Goal: Information Seeking & Learning: Find specific fact

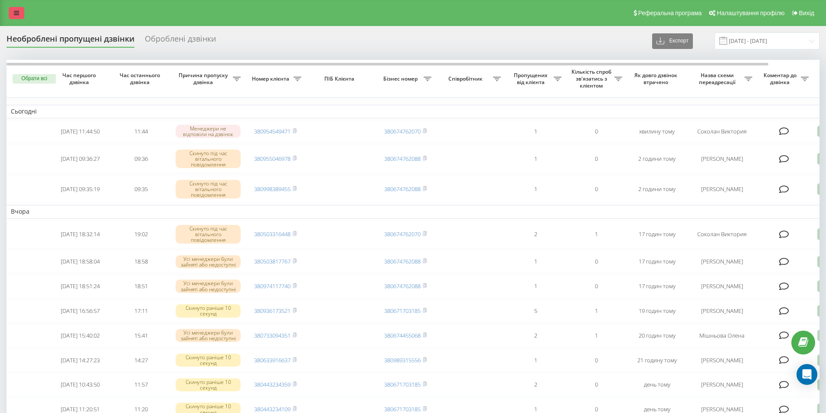
click at [15, 12] on icon at bounding box center [16, 13] width 5 height 6
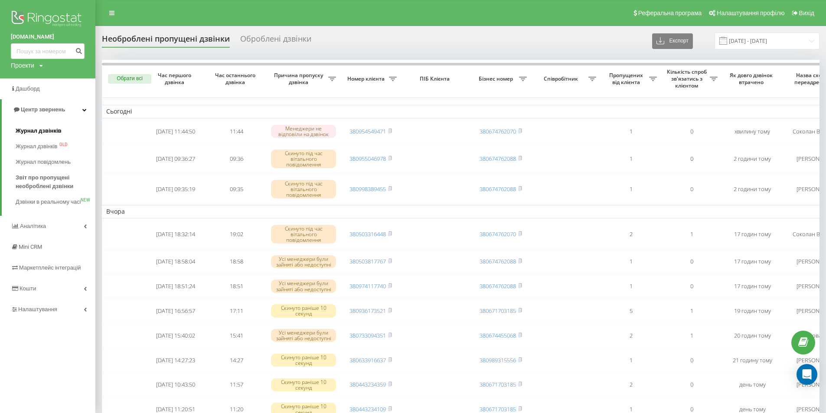
click at [20, 128] on span "Журнал дзвінків" at bounding box center [39, 131] width 46 height 9
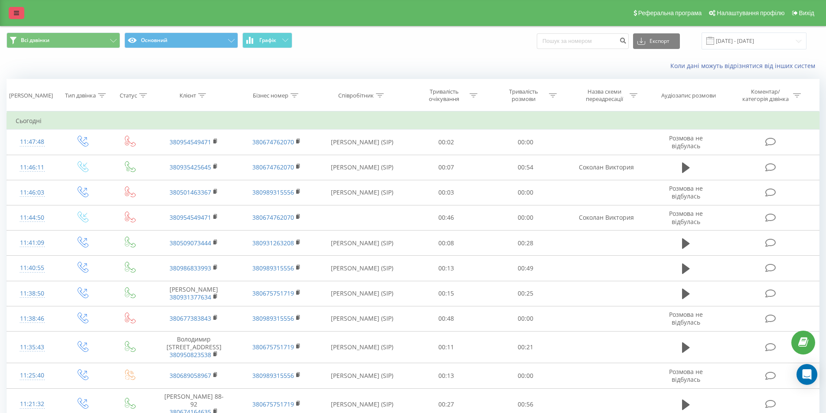
click at [20, 10] on link at bounding box center [17, 13] width 16 height 12
click at [20, 11] on link at bounding box center [17, 13] width 16 height 12
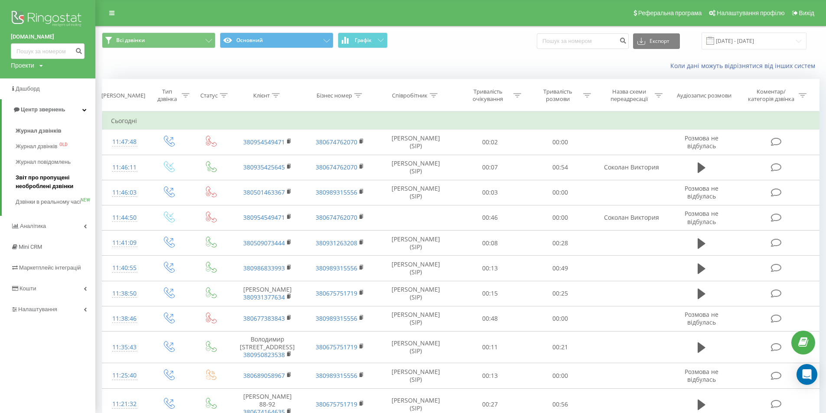
click at [45, 185] on span "Звіт про пропущені необроблені дзвінки" at bounding box center [53, 181] width 75 height 17
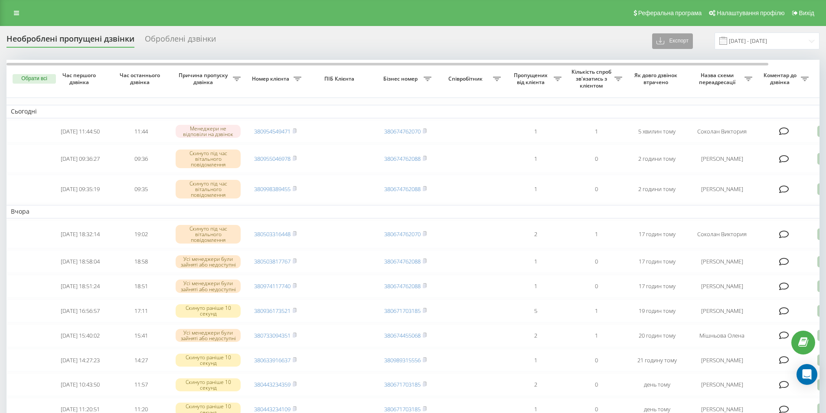
click at [661, 40] on button "Експорт" at bounding box center [672, 41] width 41 height 16
click at [16, 6] on div "Реферальна програма Налаштування профілю Вихід" at bounding box center [413, 13] width 826 height 26
click at [16, 10] on icon at bounding box center [16, 13] width 5 height 6
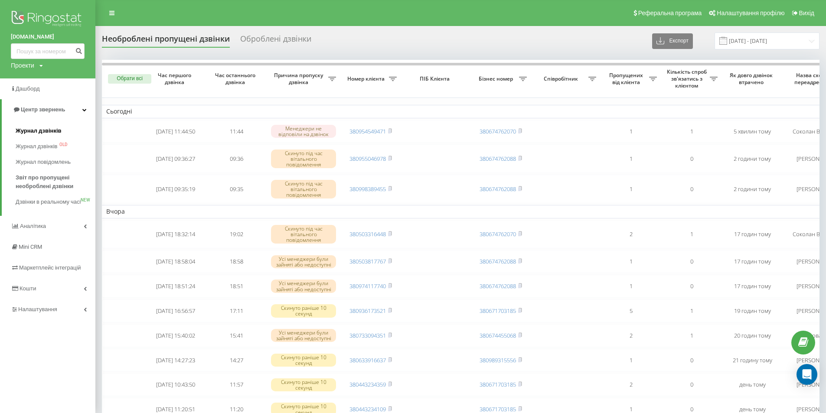
click at [27, 129] on span "Журнал дзвінків" at bounding box center [39, 131] width 46 height 9
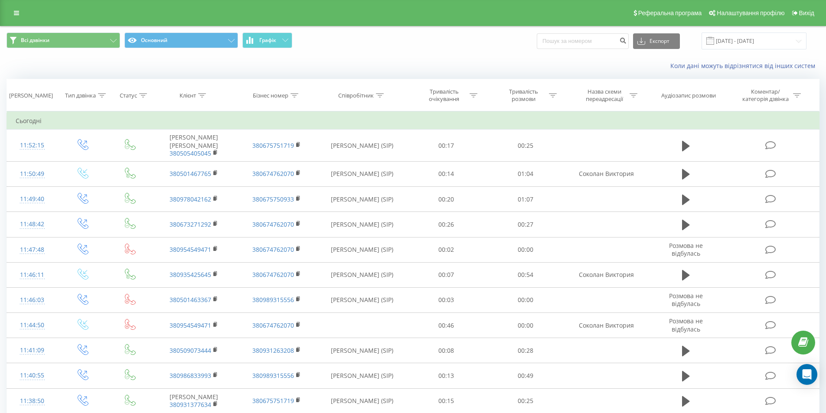
click at [279, 32] on div "Всі дзвінки Основний Графік Експорт .csv .xls .xlsx 20.08.2025 - 20.09.2025" at bounding box center [412, 40] width 825 height 29
click at [279, 37] on button "Графік" at bounding box center [267, 41] width 50 height 16
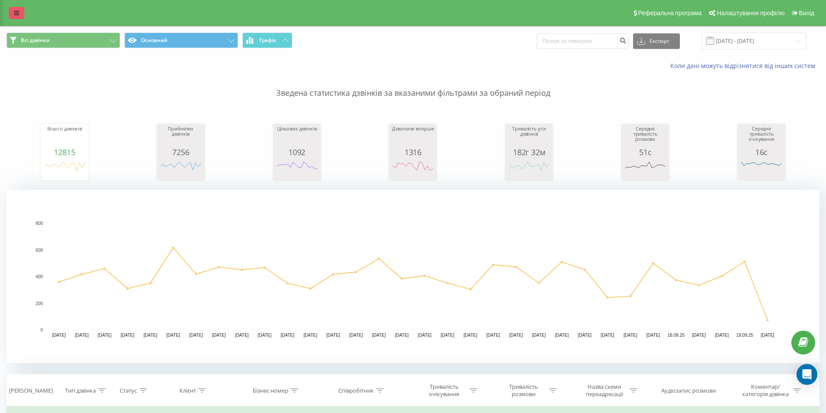
click at [15, 12] on icon at bounding box center [16, 13] width 5 height 6
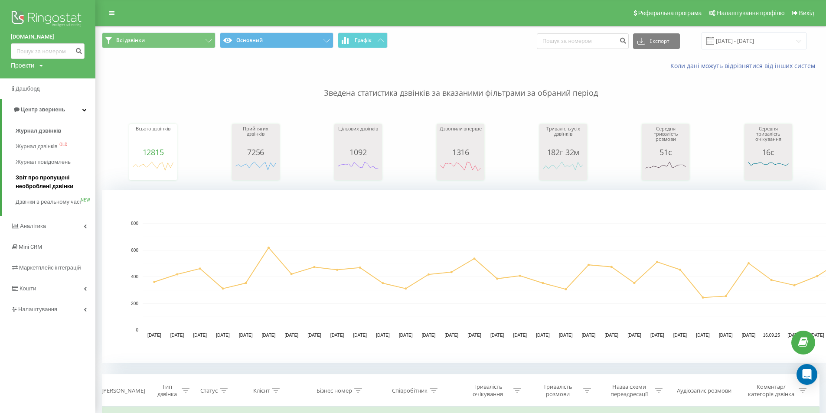
click at [30, 180] on span "Звіт про пропущені необроблені дзвінки" at bounding box center [53, 181] width 75 height 17
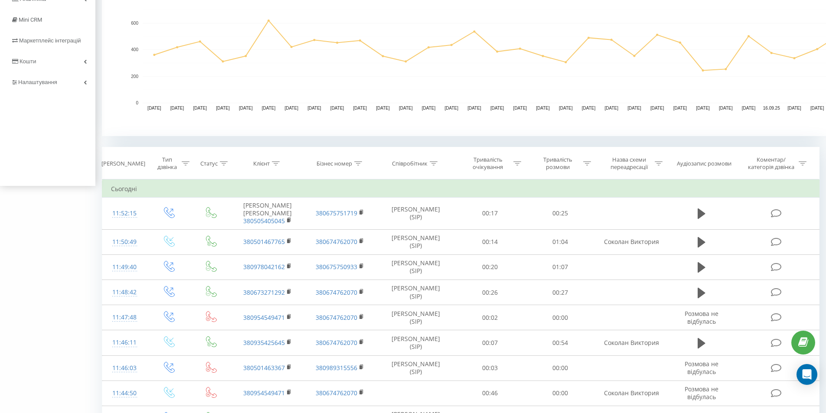
scroll to position [284, 0]
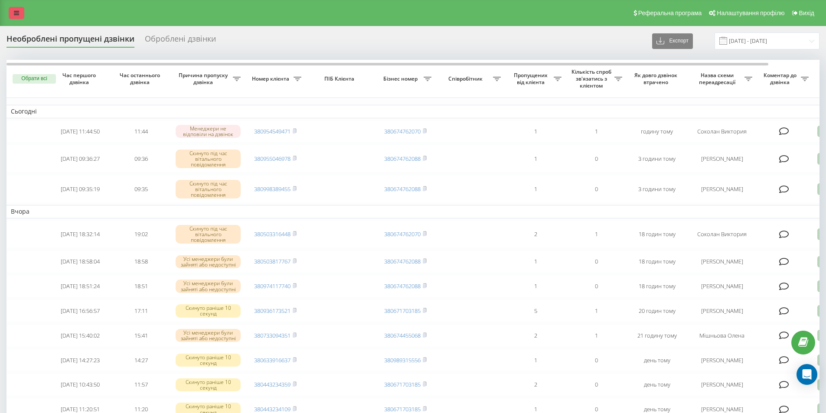
click at [13, 10] on link at bounding box center [17, 13] width 16 height 12
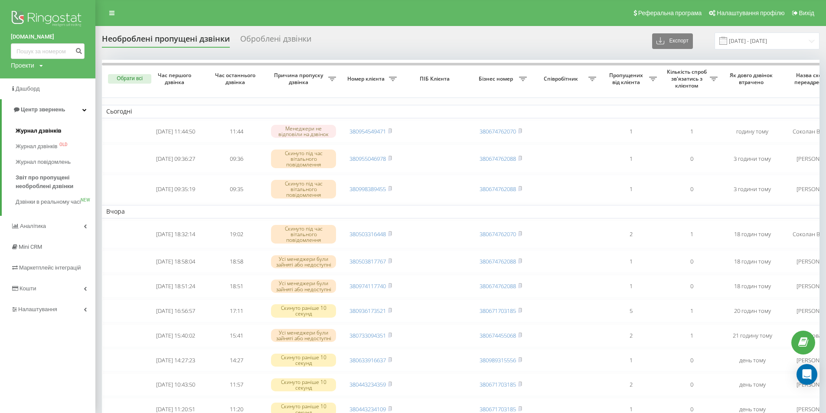
click at [36, 130] on span "Журнал дзвінків" at bounding box center [39, 131] width 46 height 9
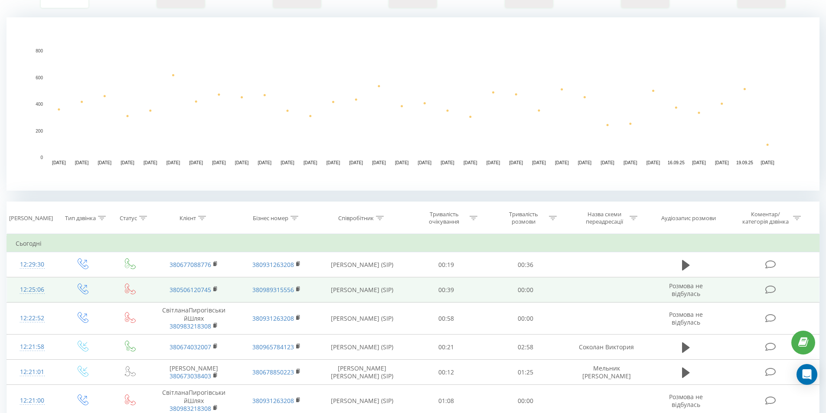
scroll to position [217, 0]
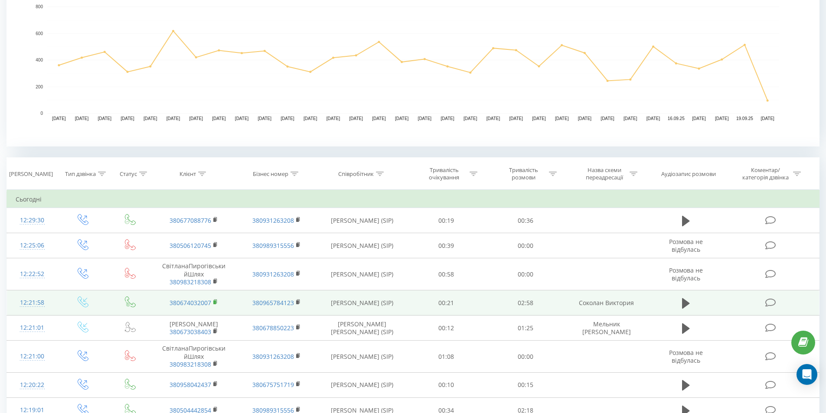
click at [216, 300] on icon at bounding box center [215, 302] width 5 height 6
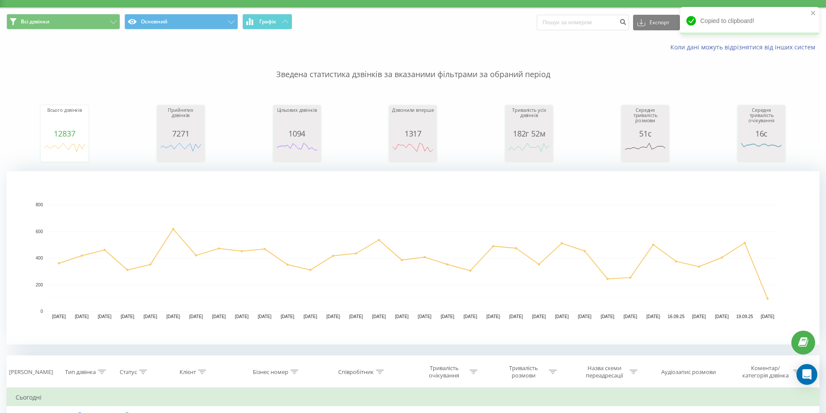
scroll to position [0, 0]
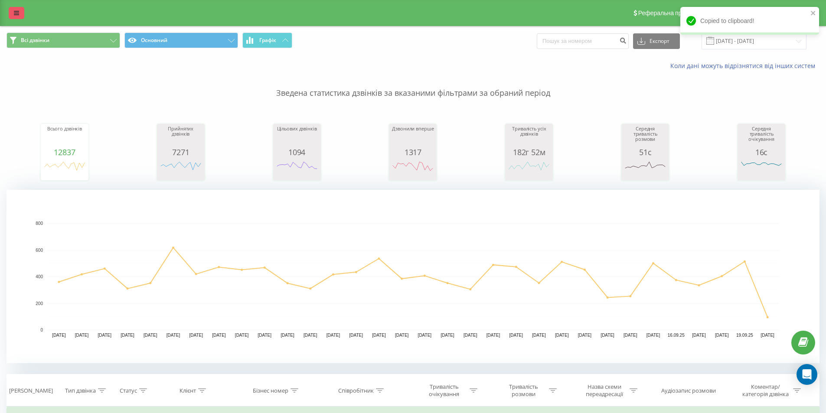
click at [18, 12] on icon at bounding box center [16, 13] width 5 height 6
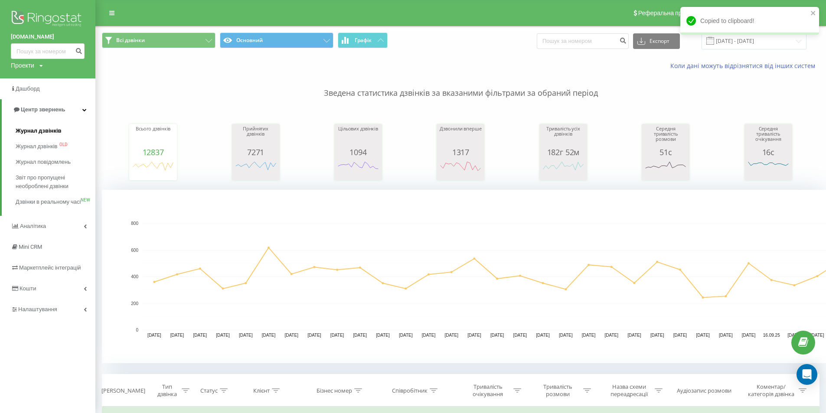
click at [27, 131] on span "Журнал дзвінків" at bounding box center [39, 131] width 46 height 9
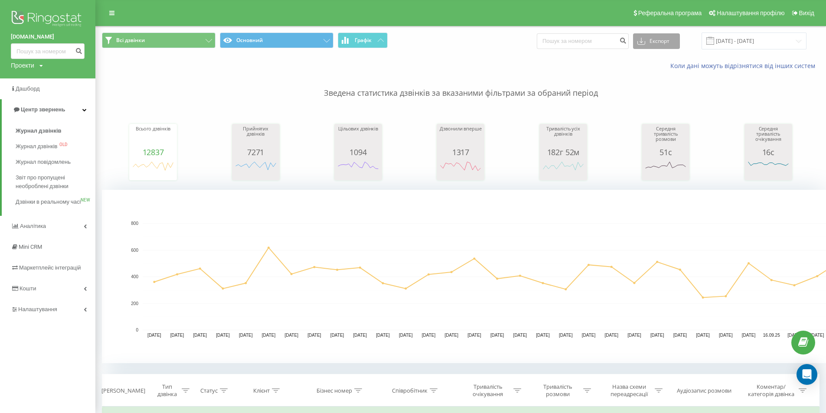
click at [657, 39] on button "Експорт" at bounding box center [656, 41] width 47 height 16
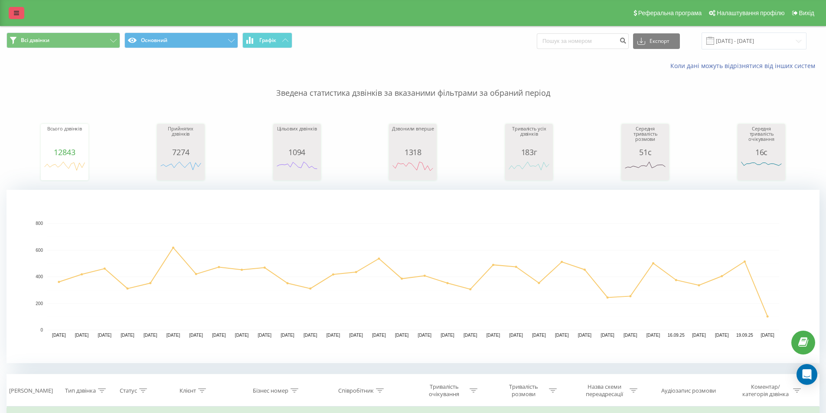
click at [16, 10] on icon at bounding box center [16, 13] width 5 height 6
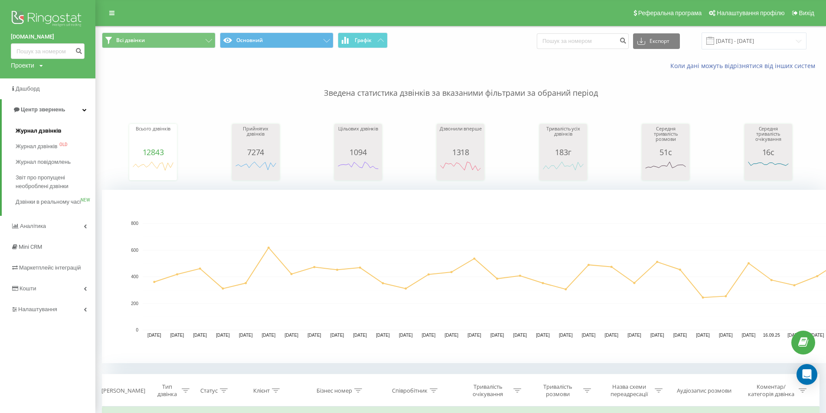
click at [34, 129] on span "Журнал дзвінків" at bounding box center [39, 131] width 46 height 9
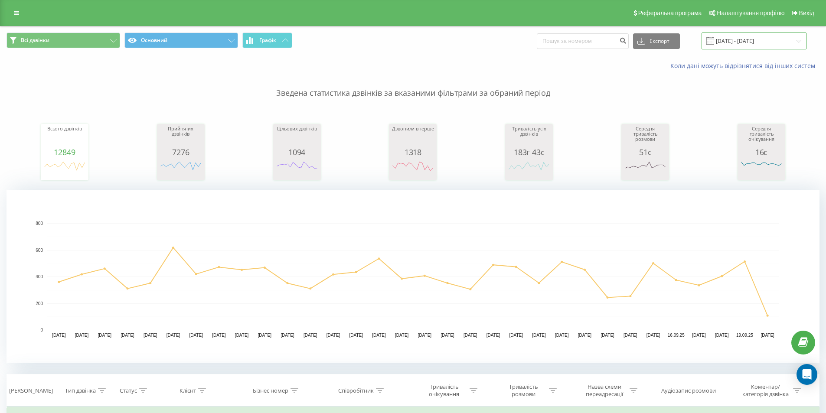
click at [740, 37] on input "[DATE] - [DATE]" at bounding box center [754, 41] width 105 height 17
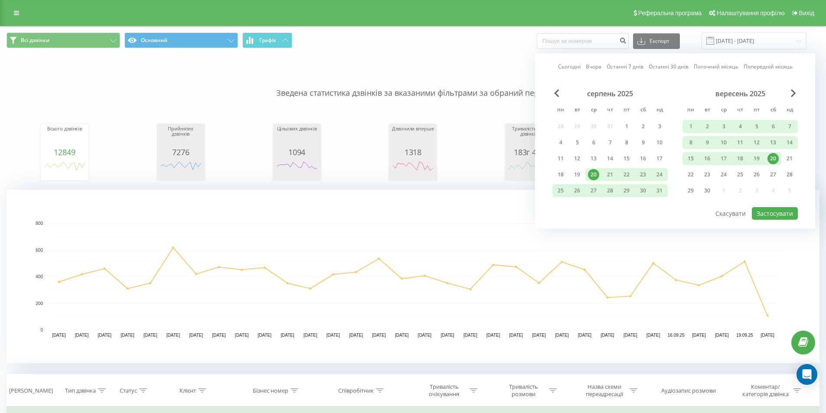
click at [772, 155] on div "20" at bounding box center [773, 158] width 11 height 11
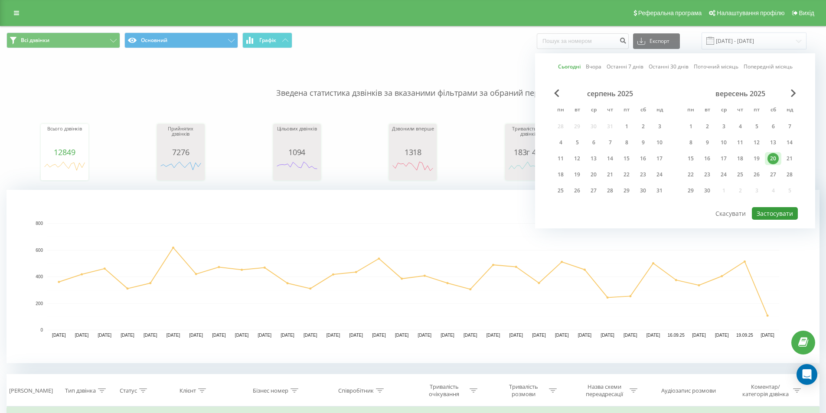
click at [764, 211] on button "Застосувати" at bounding box center [775, 213] width 46 height 13
click at [0, 0] on div at bounding box center [0, 0] width 0 height 0
type input "20.09.2025 - 20.09.2025"
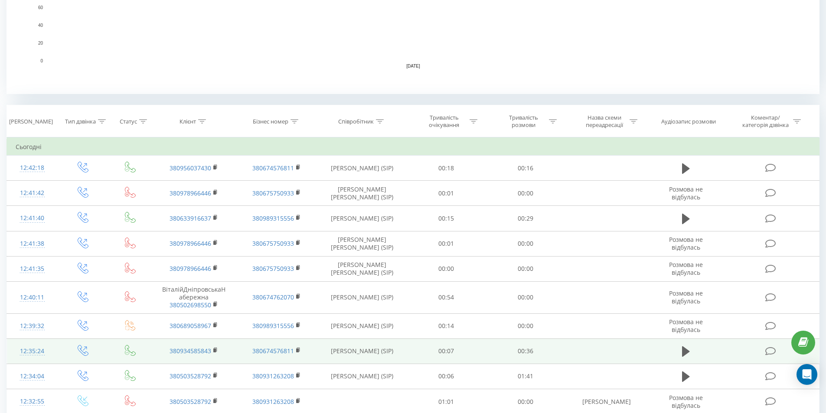
scroll to position [289, 0]
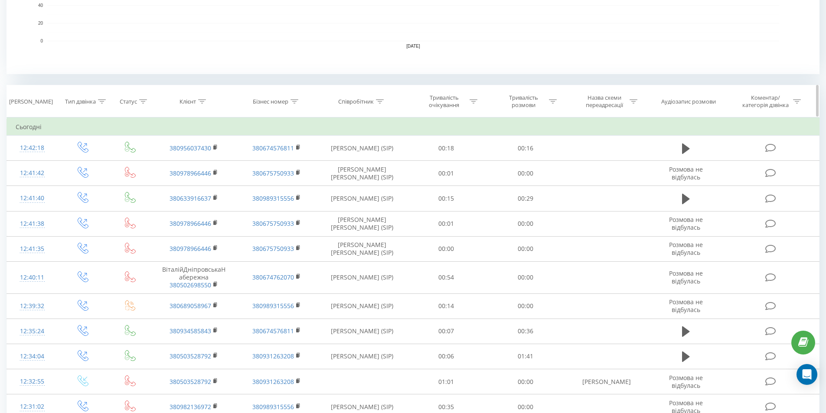
click at [382, 100] on icon at bounding box center [380, 101] width 8 height 4
click at [351, 163] on input "text" at bounding box center [362, 163] width 76 height 15
click button "OK" at bounding box center [380, 181] width 37 height 11
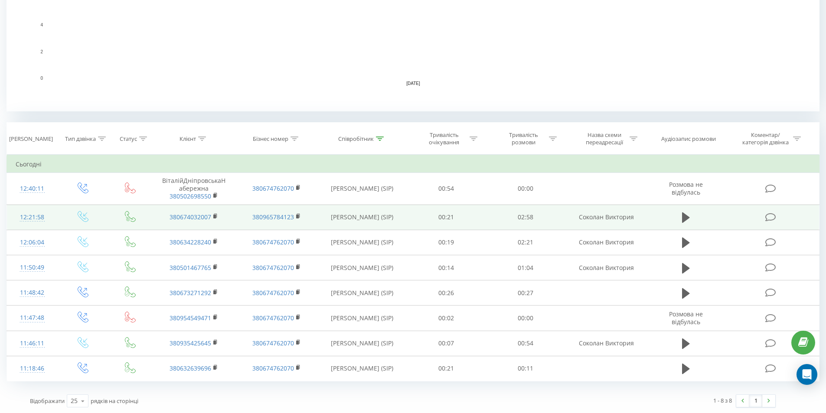
scroll to position [253, 0]
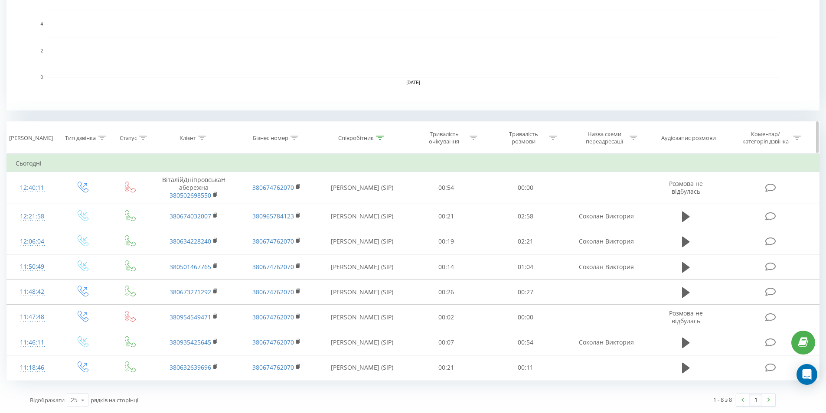
click at [380, 141] on div at bounding box center [380, 137] width 8 height 7
click at [359, 198] on input "соколан" at bounding box center [362, 200] width 76 height 15
type input "с"
click button "OK" at bounding box center [380, 217] width 37 height 11
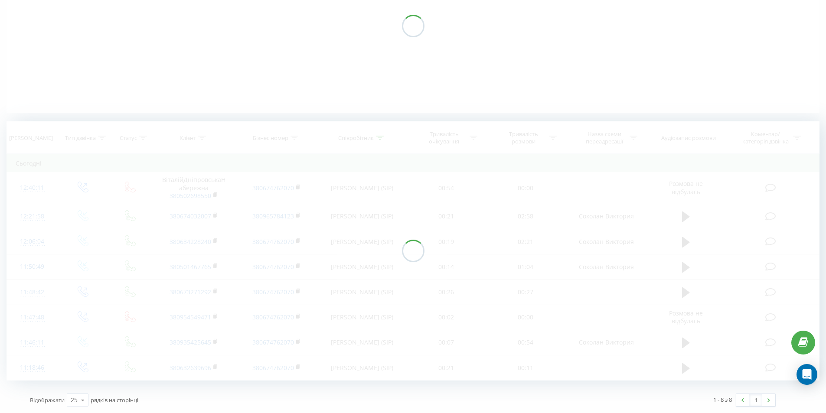
scroll to position [131, 0]
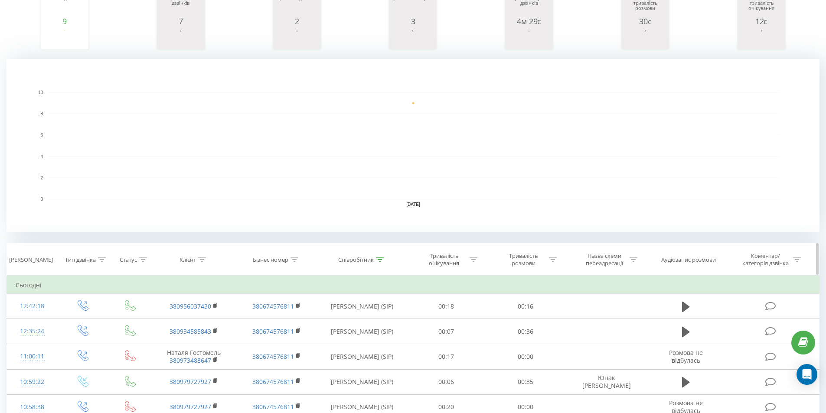
click at [381, 261] on icon at bounding box center [380, 260] width 8 height 4
click at [381, 260] on icon at bounding box center [380, 260] width 8 height 4
click at [351, 321] on input "юнак" at bounding box center [362, 321] width 76 height 15
type input "ю"
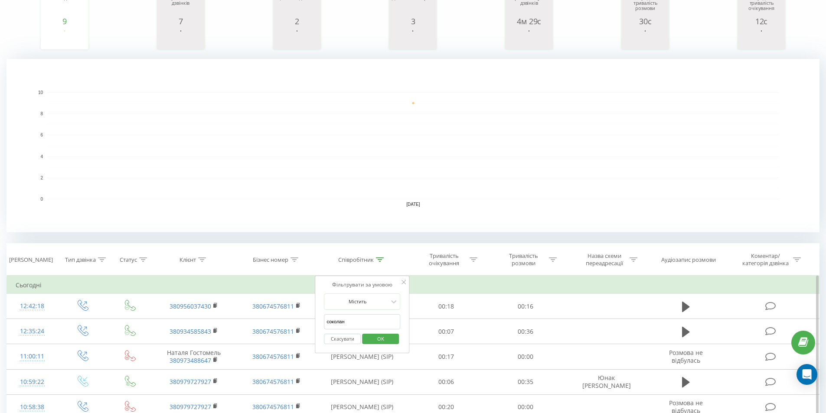
click button "OK" at bounding box center [380, 339] width 37 height 11
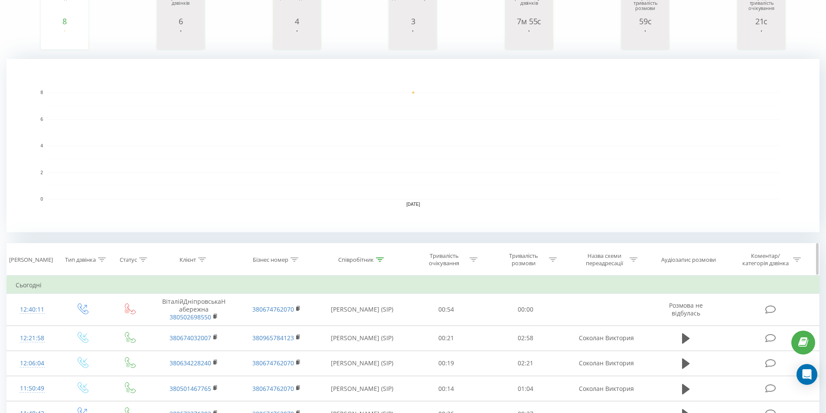
click at [381, 258] on icon at bounding box center [380, 260] width 8 height 4
click at [357, 319] on input "соколан" at bounding box center [362, 321] width 76 height 15
type input "с"
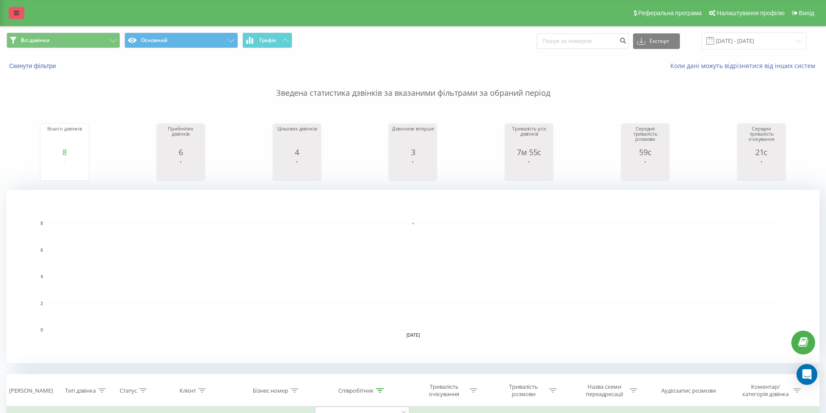
click at [16, 17] on link at bounding box center [17, 13] width 16 height 12
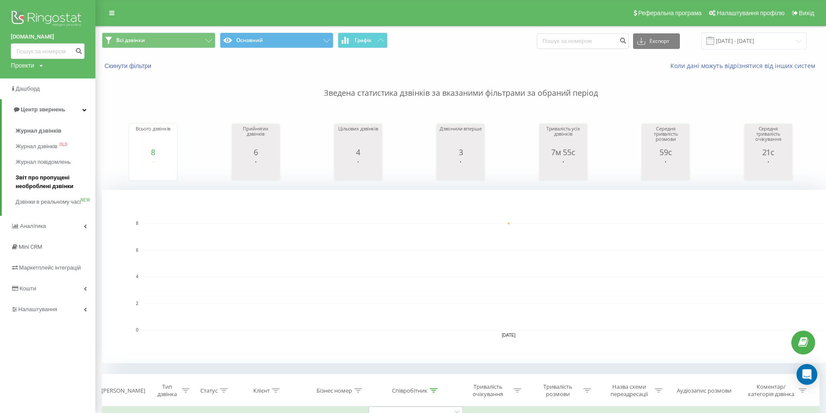
click at [45, 180] on span "Звіт про пропущені необроблені дзвінки" at bounding box center [53, 181] width 75 height 17
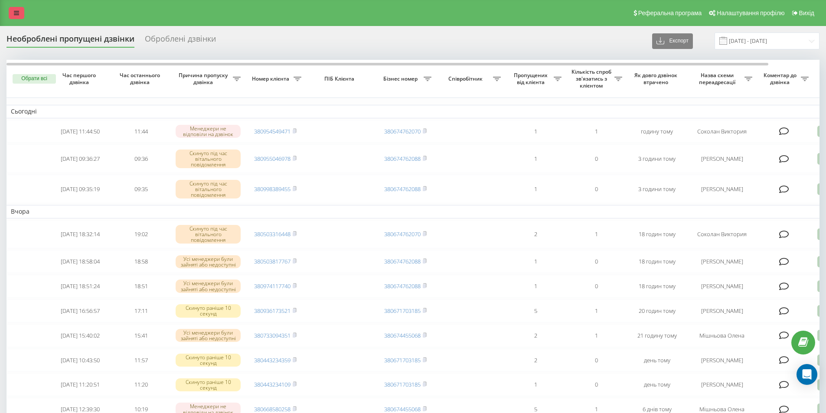
click at [15, 9] on link at bounding box center [17, 13] width 16 height 12
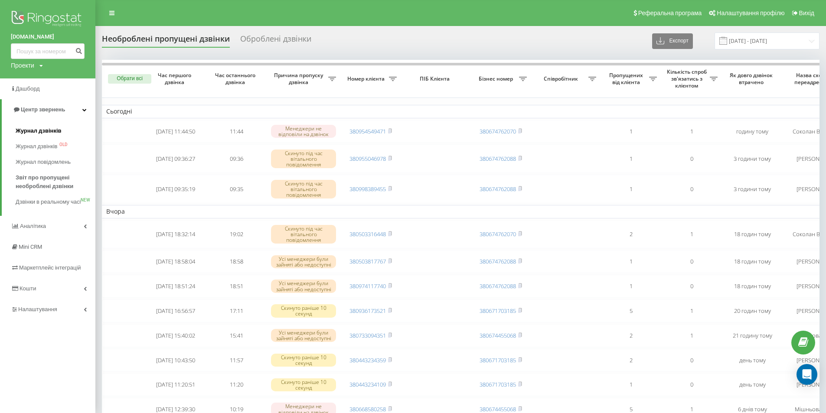
click at [23, 131] on span "Журнал дзвінків" at bounding box center [39, 131] width 46 height 9
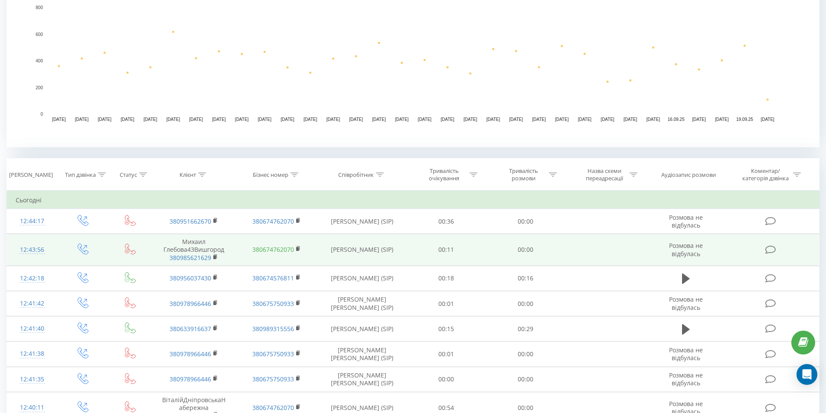
scroll to position [217, 0]
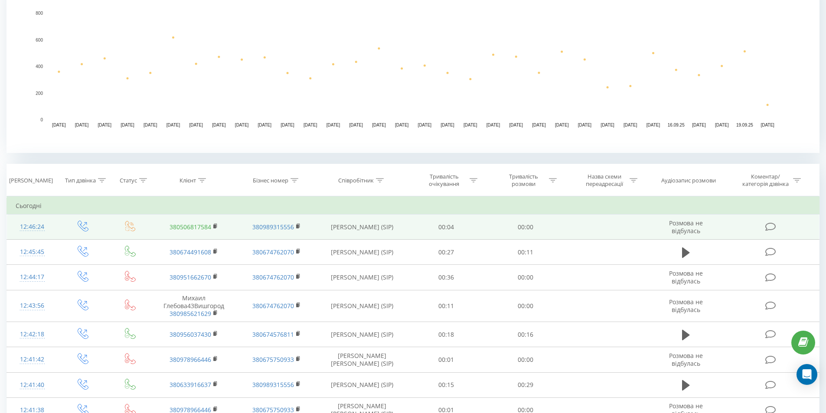
scroll to position [217, 0]
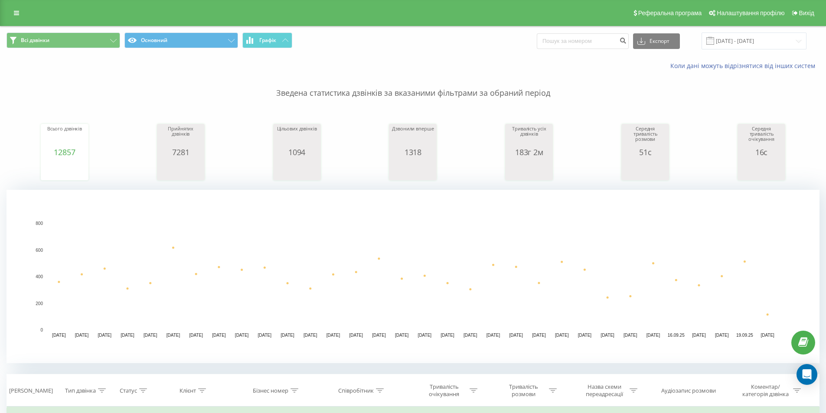
scroll to position [217, 0]
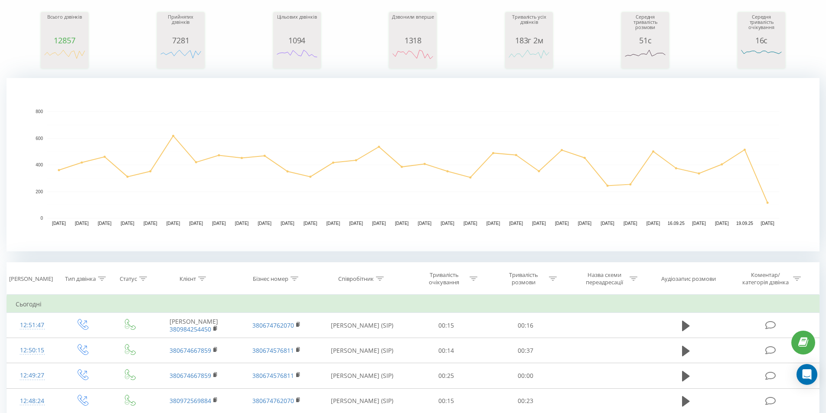
scroll to position [144, 0]
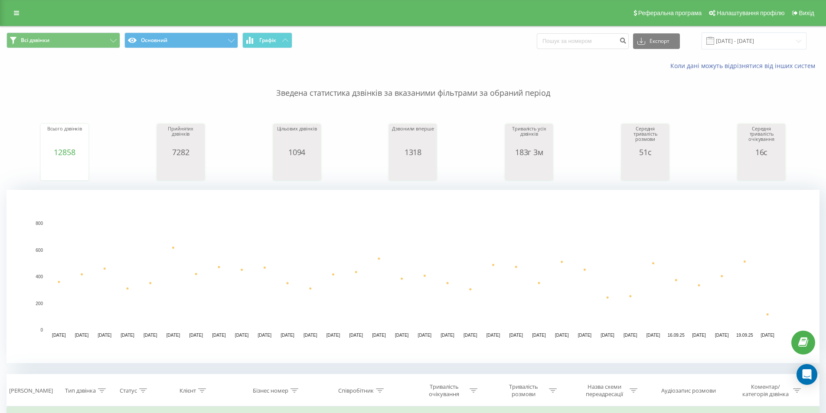
scroll to position [217, 0]
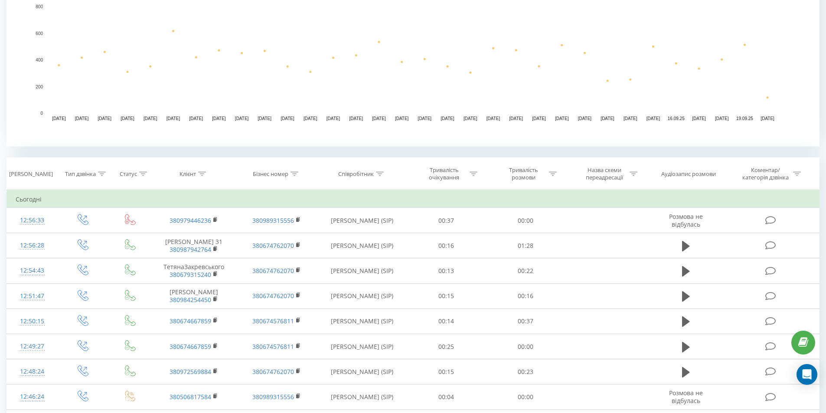
scroll to position [72, 0]
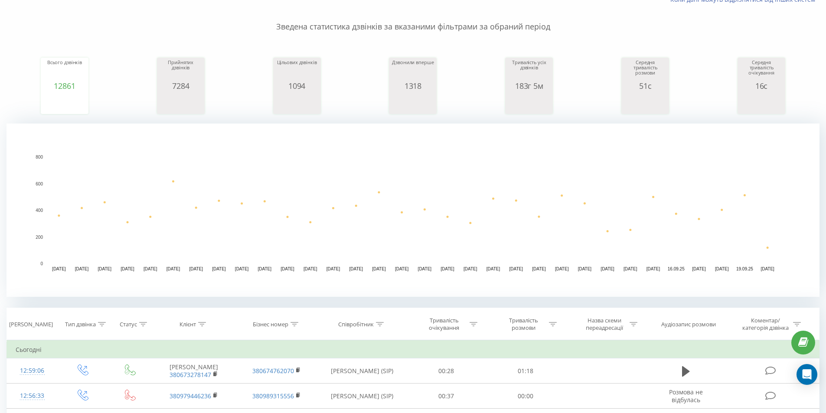
scroll to position [144, 0]
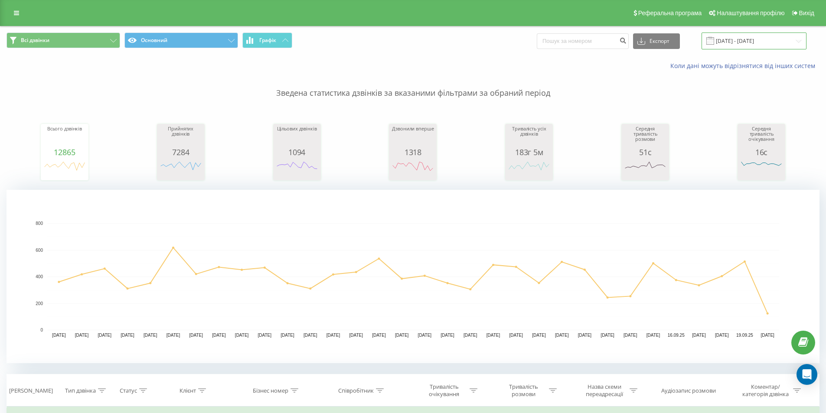
click at [765, 44] on input "[DATE] - [DATE]" at bounding box center [754, 41] width 105 height 17
click at [765, 44] on input "20.08.2025 - 20.09.2025" at bounding box center [754, 41] width 105 height 17
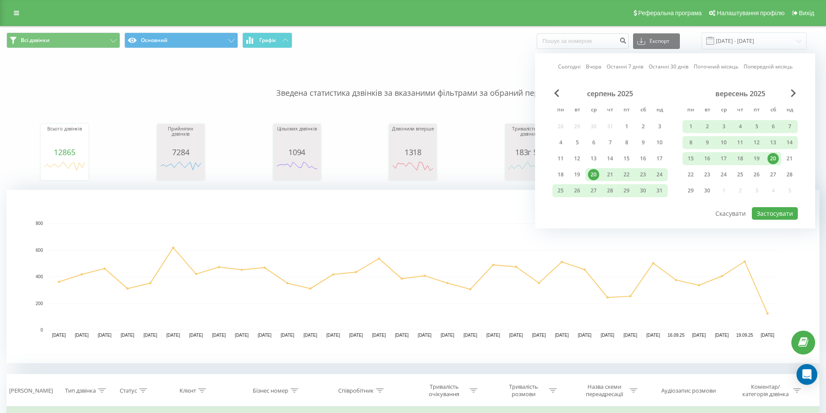
click at [771, 154] on div "20" at bounding box center [773, 158] width 11 height 11
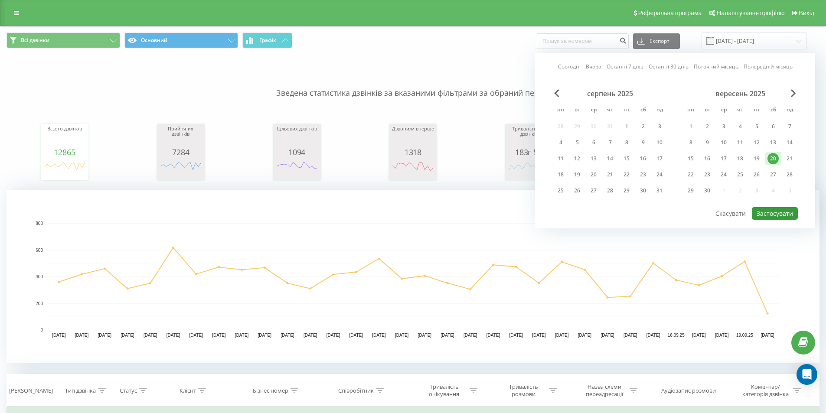
click at [772, 210] on button "Застосувати" at bounding box center [775, 213] width 46 height 13
type input "20.09.2025 - 20.09.2025"
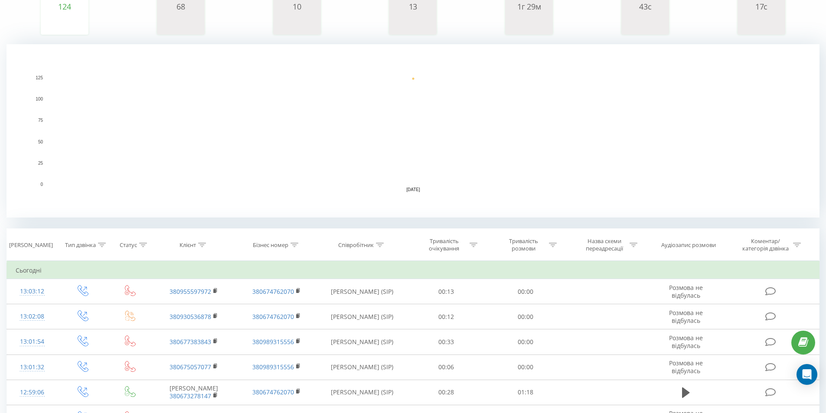
scroll to position [217, 0]
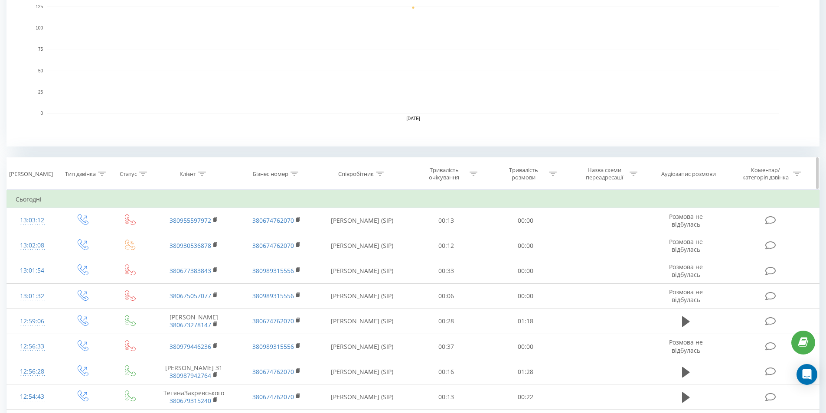
click at [379, 172] on icon at bounding box center [380, 174] width 8 height 4
click at [343, 235] on input "text" at bounding box center [362, 236] width 76 height 15
click button "OK" at bounding box center [380, 253] width 37 height 11
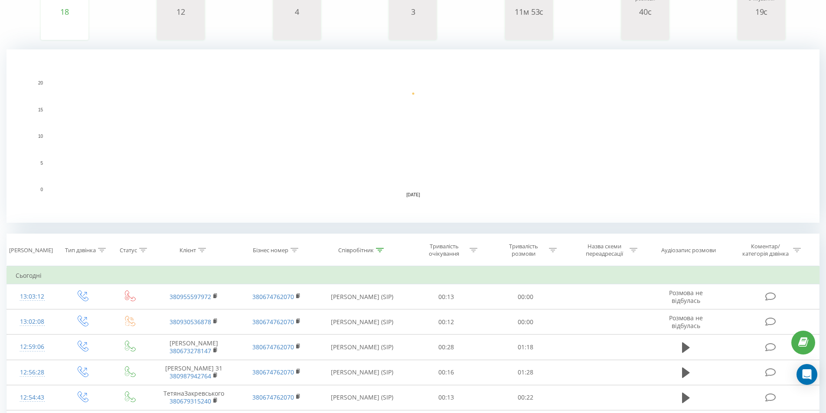
scroll to position [217, 0]
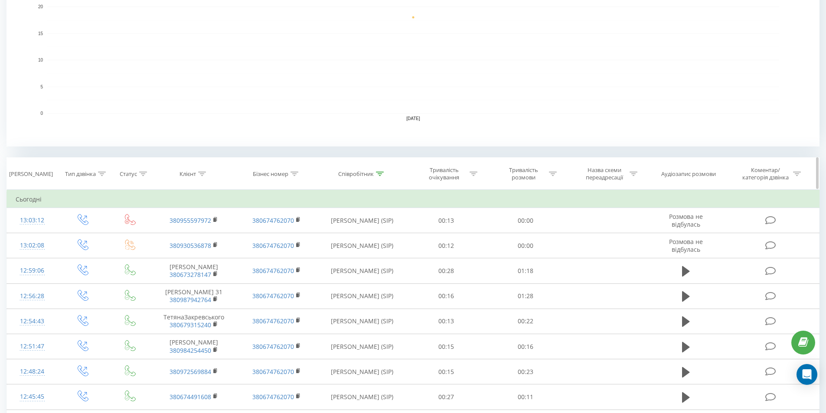
click at [378, 175] on icon at bounding box center [380, 174] width 8 height 4
click at [361, 232] on input "соколан" at bounding box center [362, 236] width 76 height 15
type input "с"
click button "OK" at bounding box center [380, 253] width 37 height 11
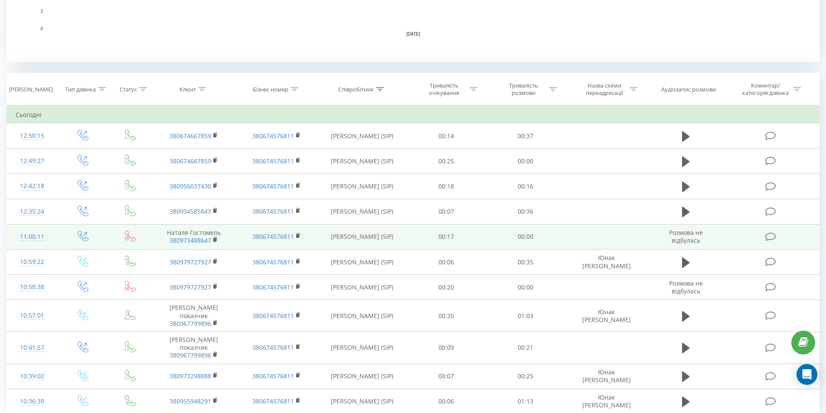
scroll to position [335, 0]
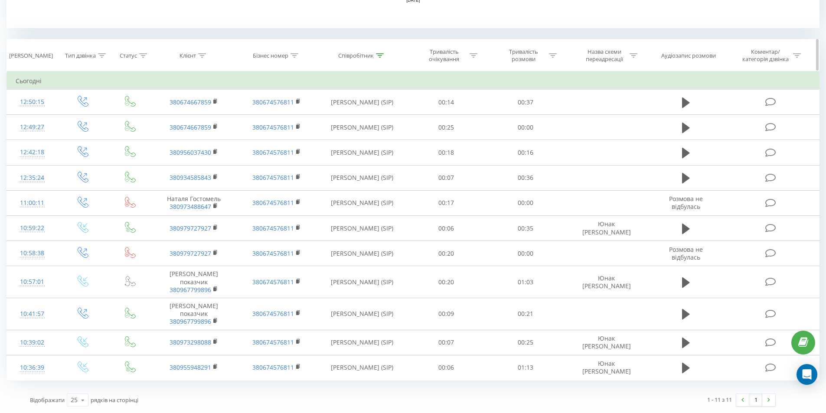
click at [380, 53] on icon at bounding box center [380, 55] width 8 height 4
click at [360, 115] on input "юнак" at bounding box center [362, 117] width 76 height 15
type input "ю"
click at [376, 131] on span "OK" at bounding box center [381, 134] width 24 height 13
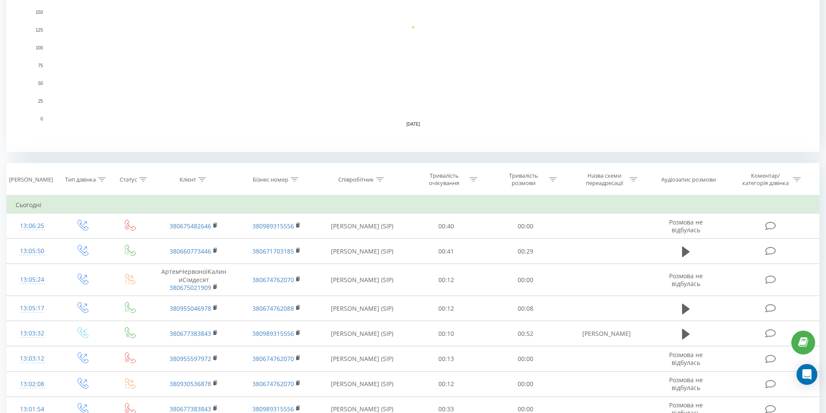
scroll to position [144, 0]
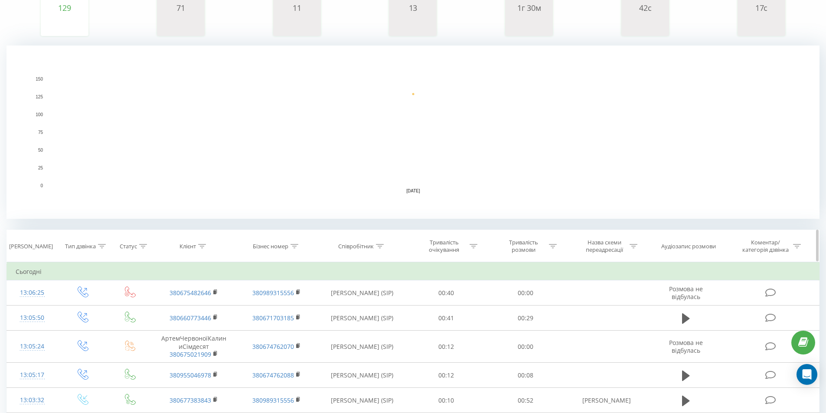
click at [379, 246] on icon at bounding box center [380, 246] width 8 height 4
click at [349, 306] on input "text" at bounding box center [362, 308] width 76 height 15
type input "соколан"
click button "OK" at bounding box center [380, 325] width 37 height 11
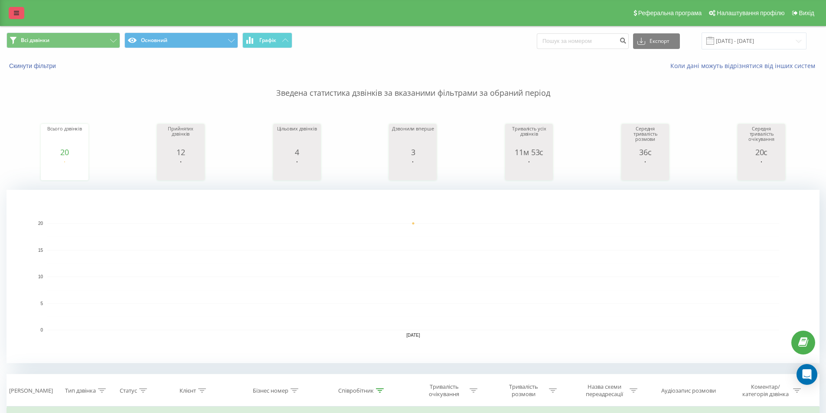
click at [18, 12] on icon at bounding box center [16, 13] width 5 height 6
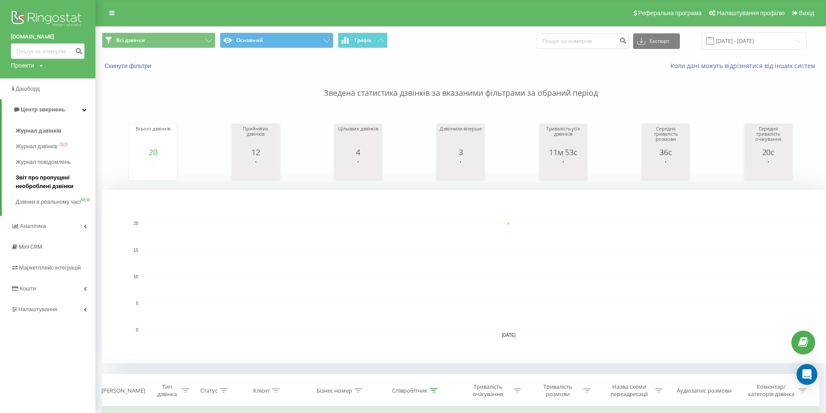
click at [29, 182] on span "Звіт про пропущені необроблені дзвінки" at bounding box center [53, 181] width 75 height 17
